Goal: Navigation & Orientation: Understand site structure

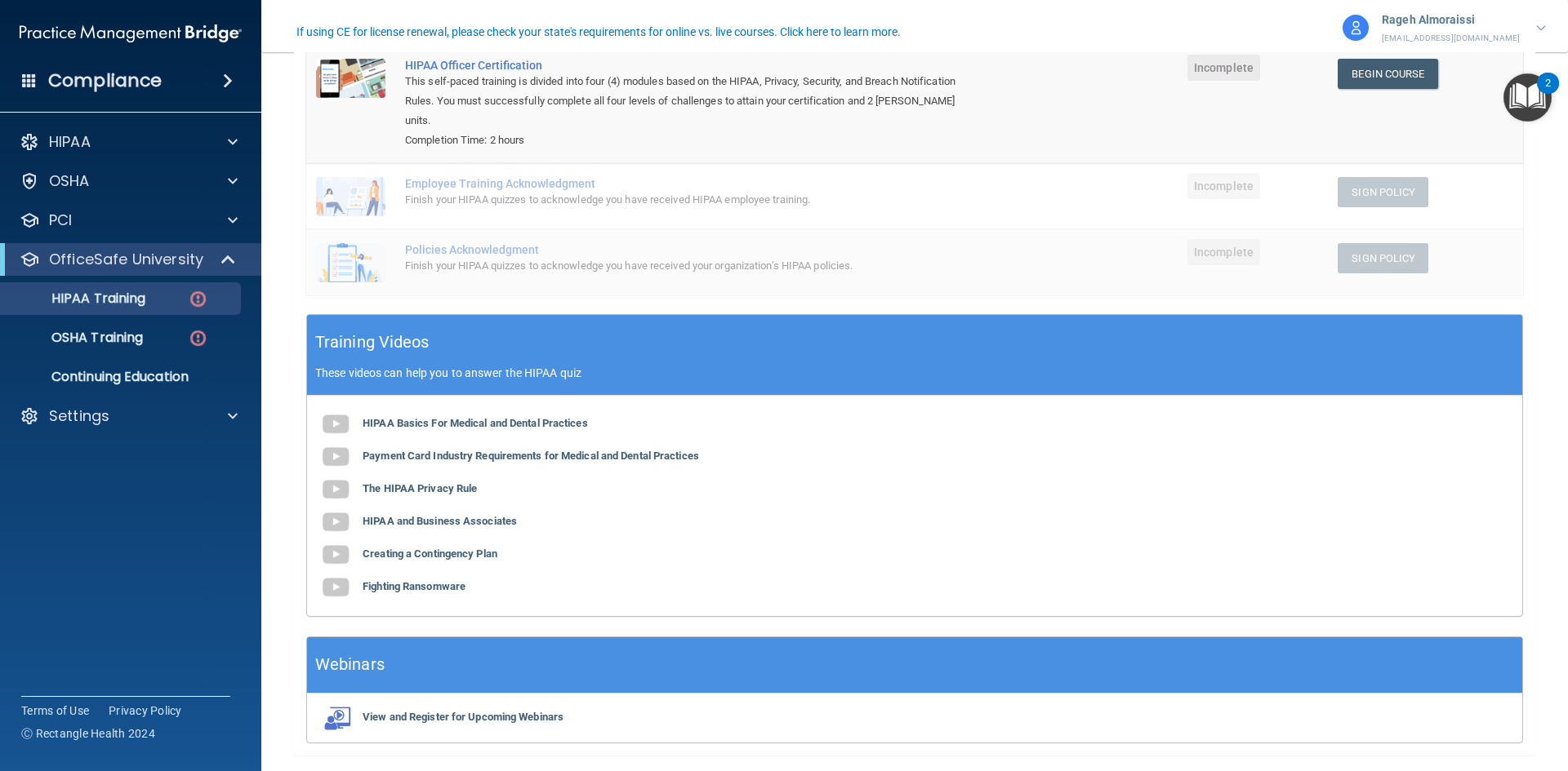
scroll to position [245, 0]
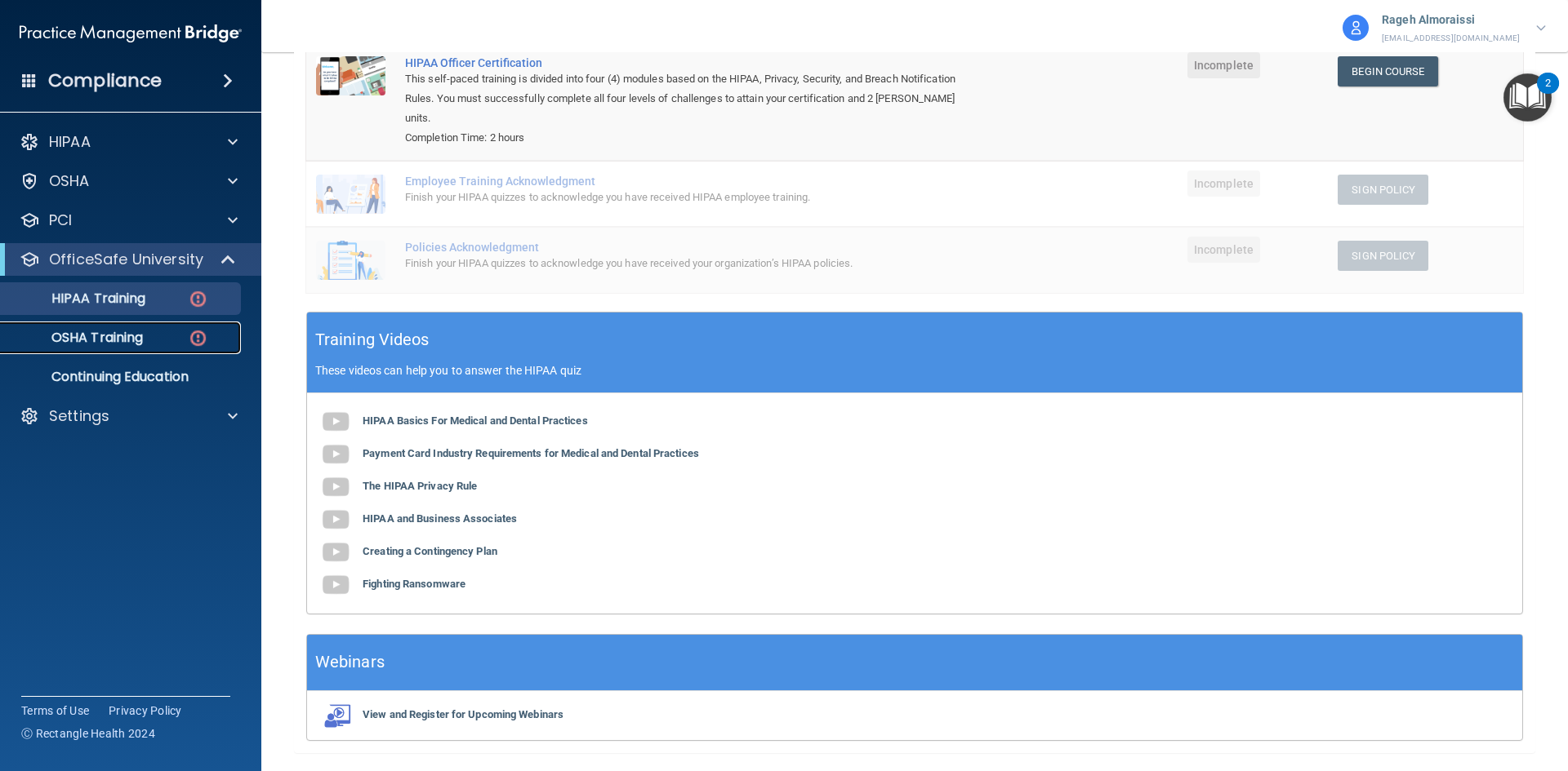
click at [50, 337] on p "OSHA Training" at bounding box center [77, 338] width 132 height 16
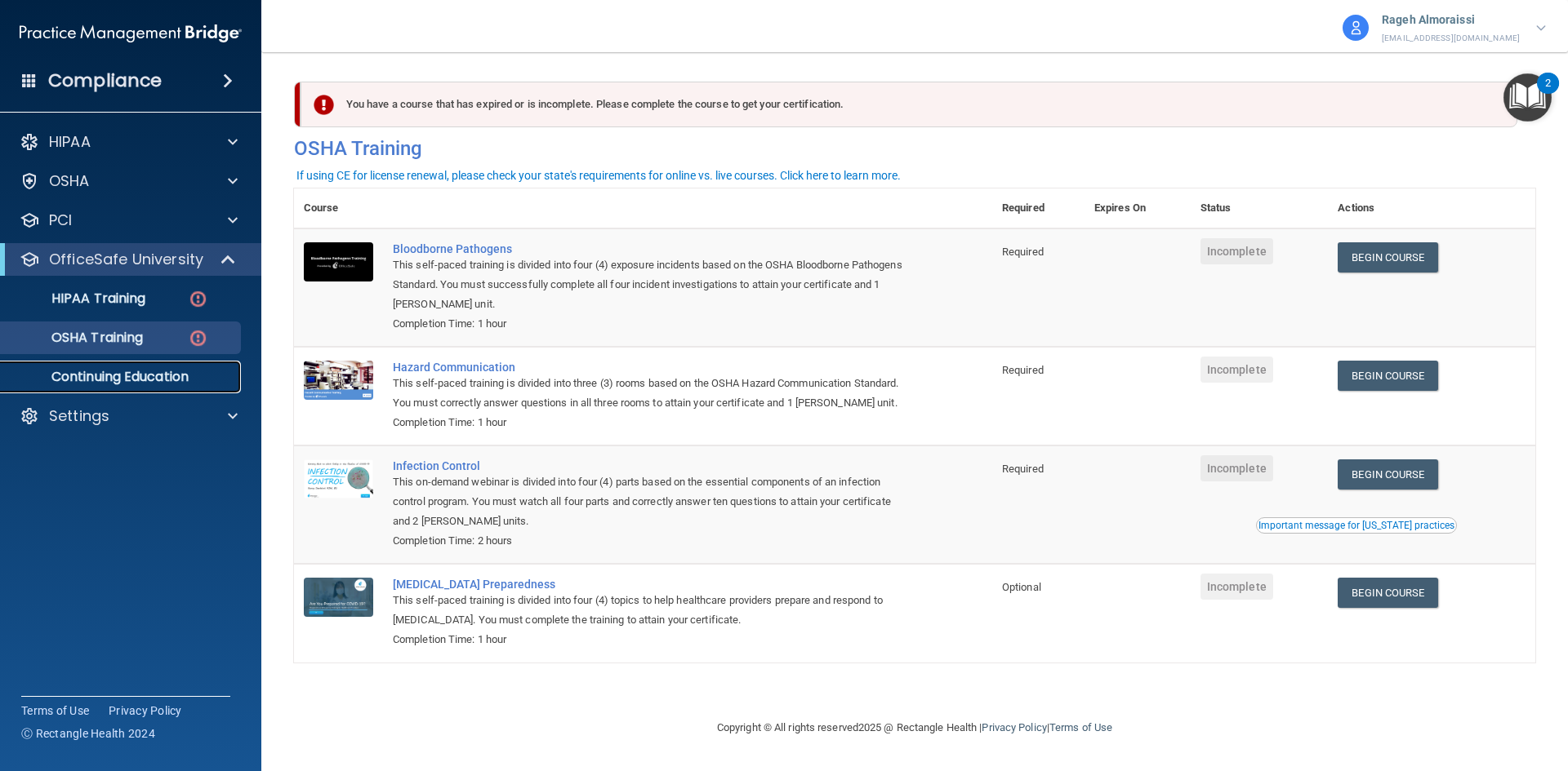
click at [136, 375] on p "Continuing Education" at bounding box center [122, 377] width 223 height 16
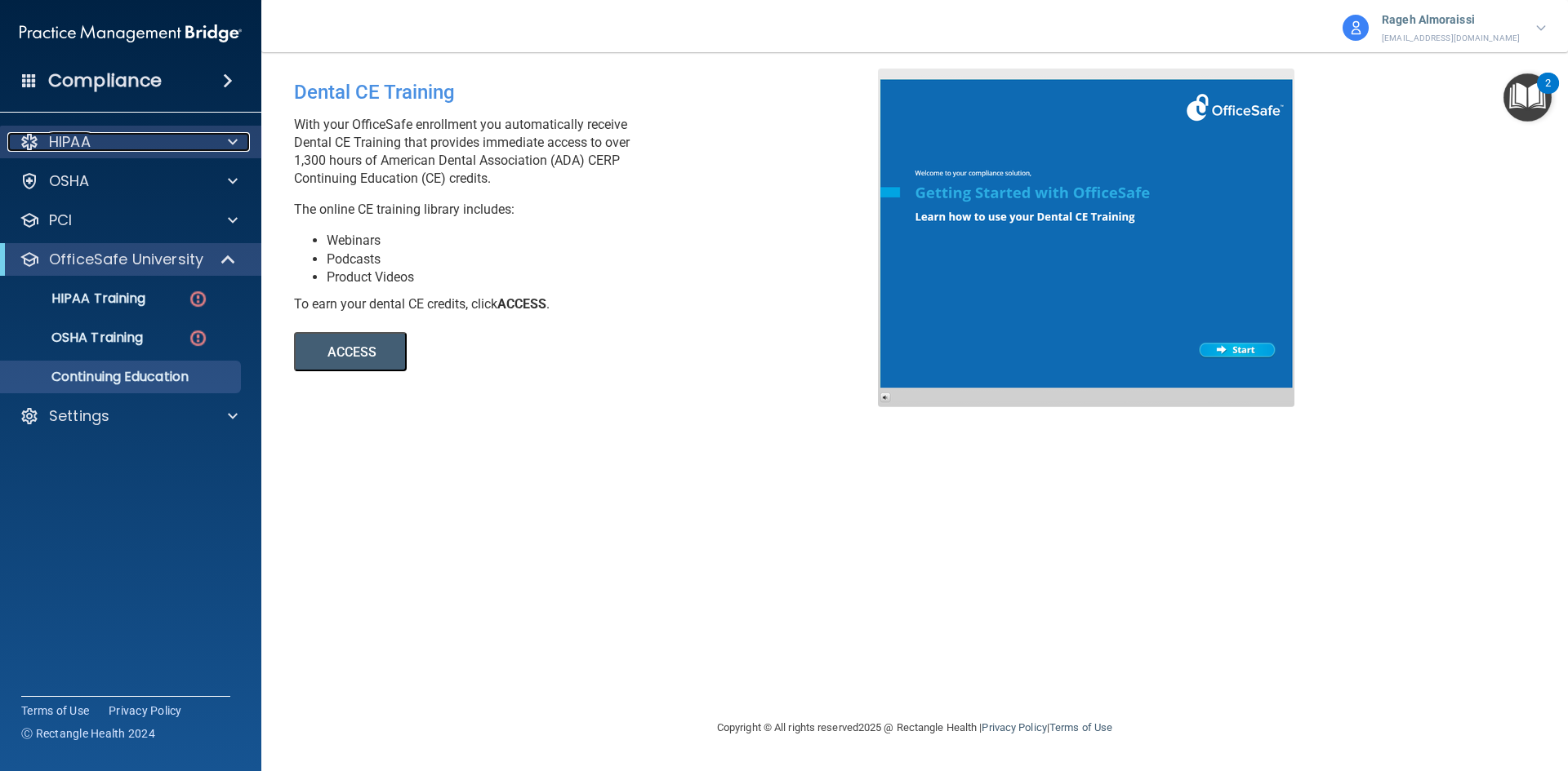
click at [119, 144] on div "HIPAA" at bounding box center [108, 141] width 202 height 19
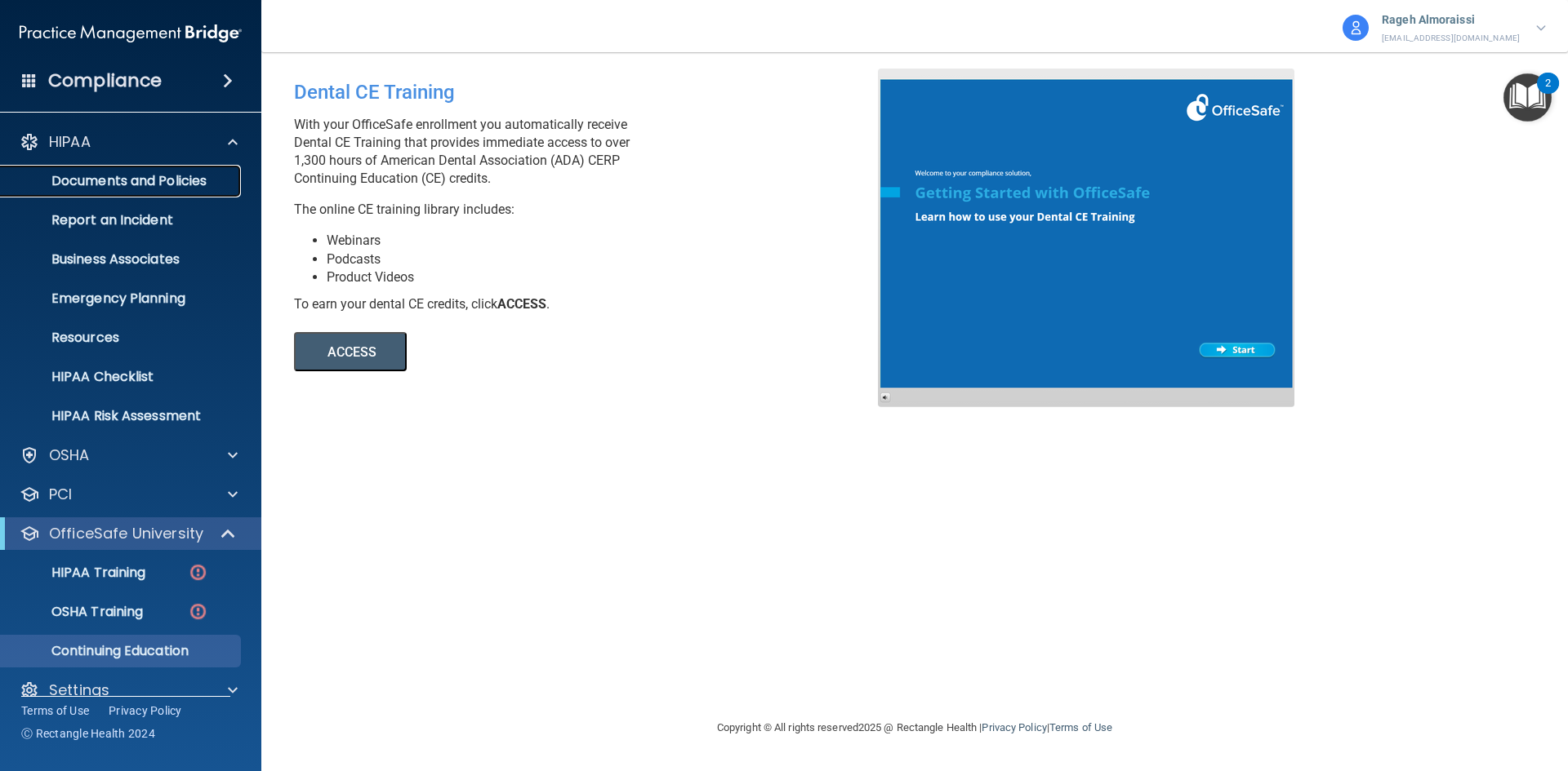
click at [119, 184] on p "Documents and Policies" at bounding box center [122, 180] width 223 height 16
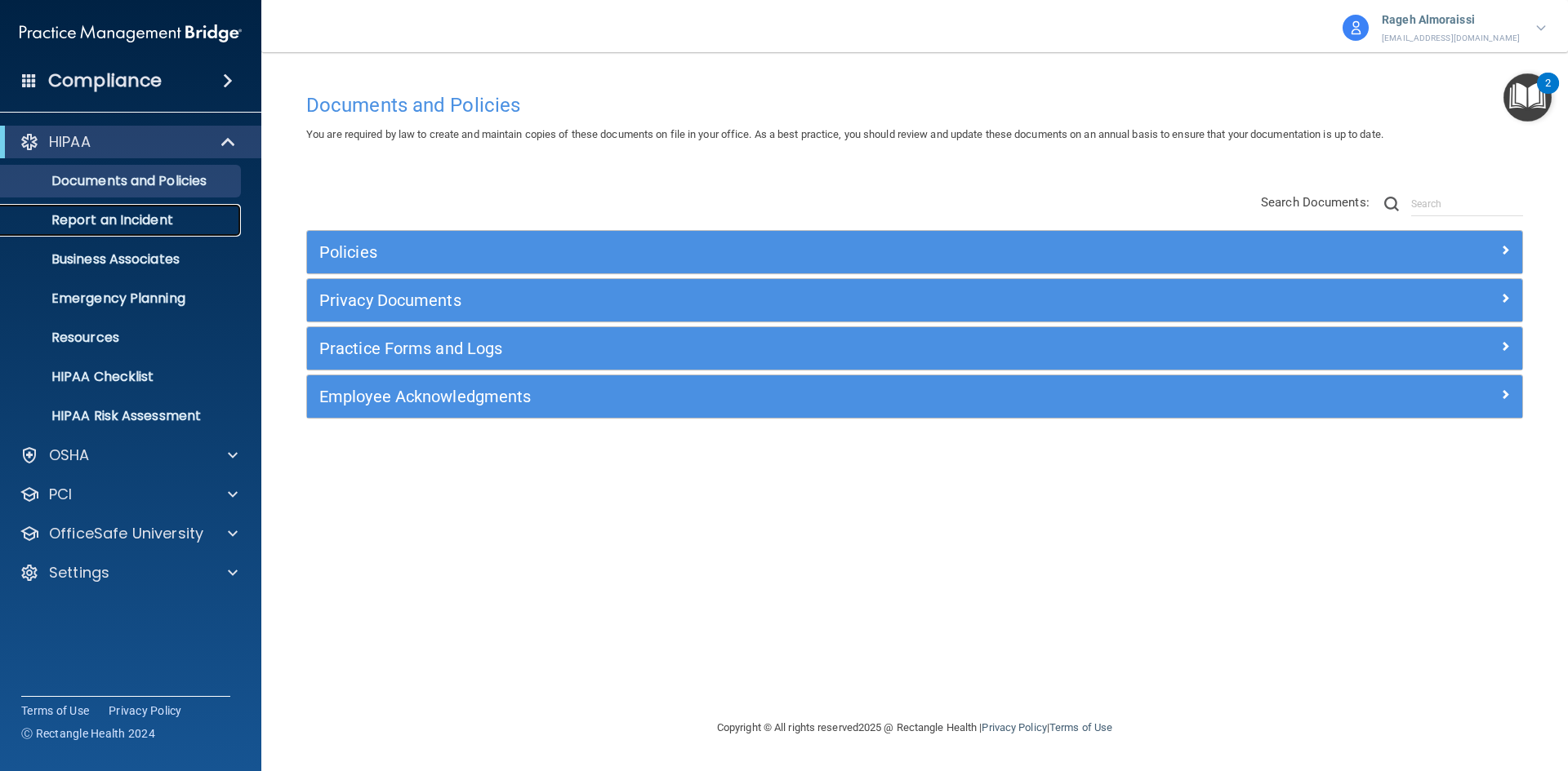
click at [163, 224] on p "Report an Incident" at bounding box center [122, 220] width 223 height 16
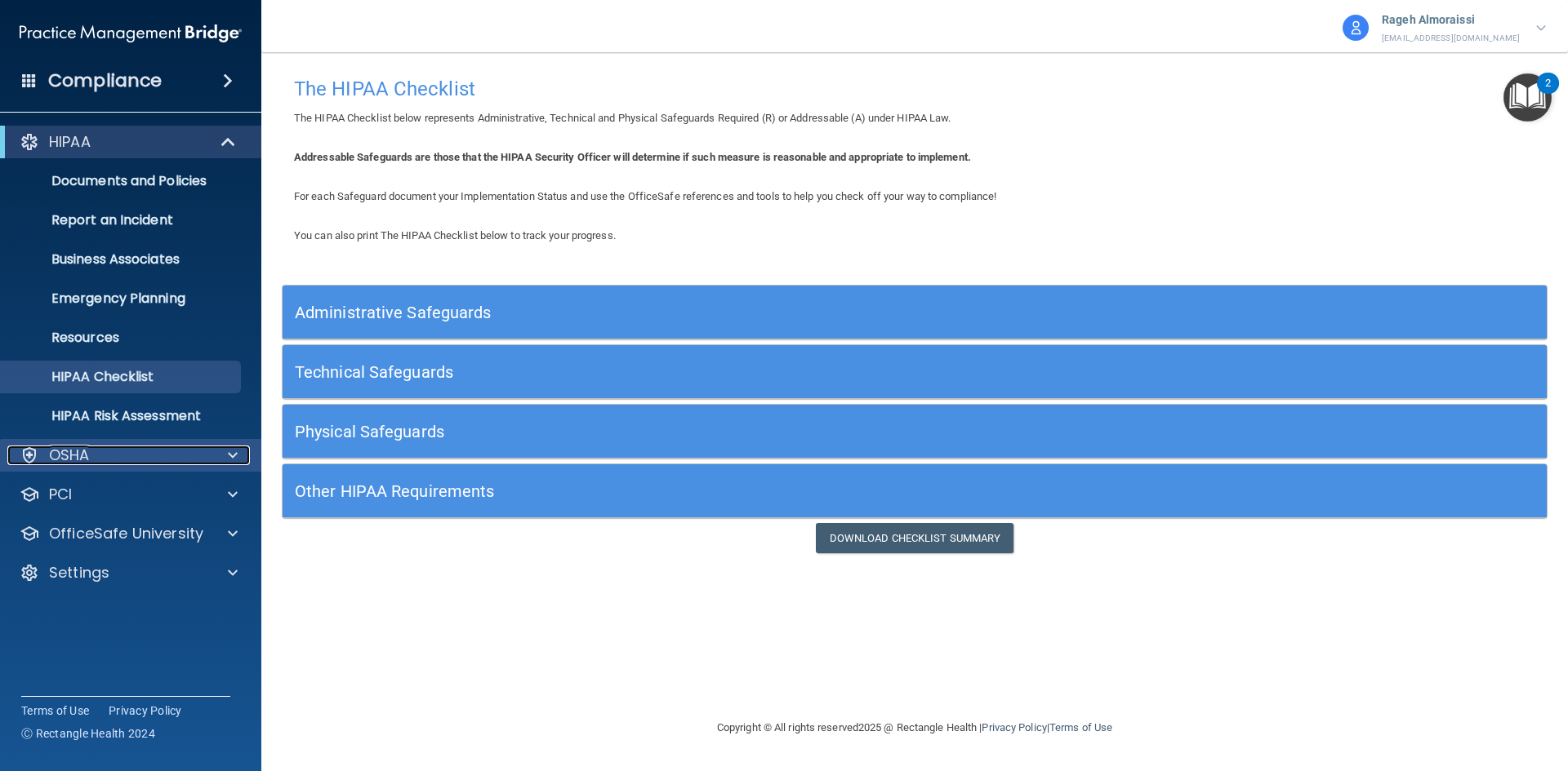
click at [196, 465] on div "OSHA" at bounding box center [108, 455] width 202 height 19
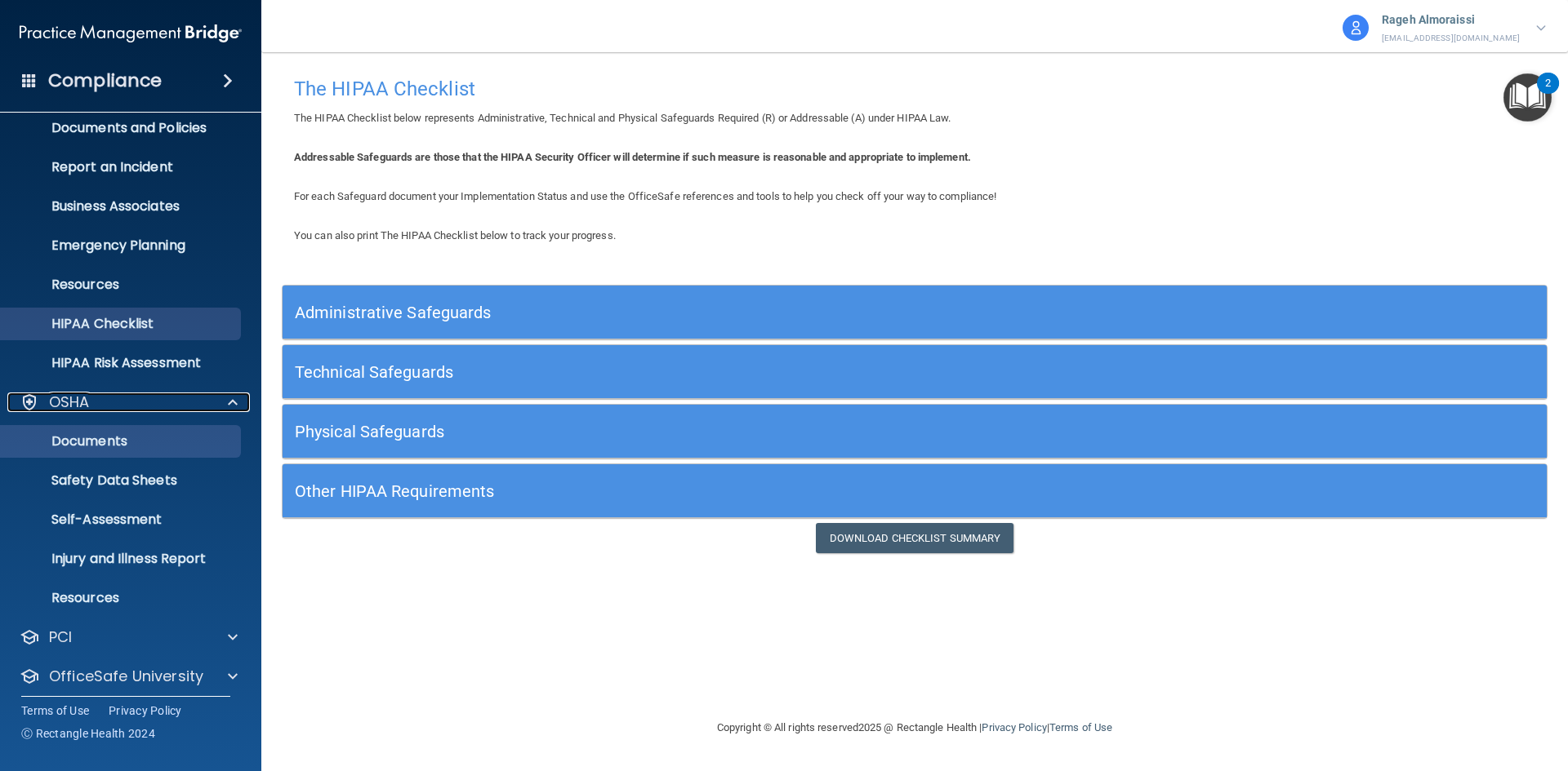
scroll to position [81, 0]
